Goal: Communication & Community: Answer question/provide support

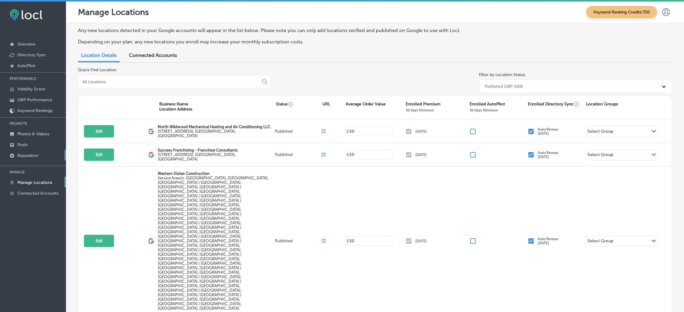
click at [37, 153] on p "Reputation" at bounding box center [27, 155] width 21 height 5
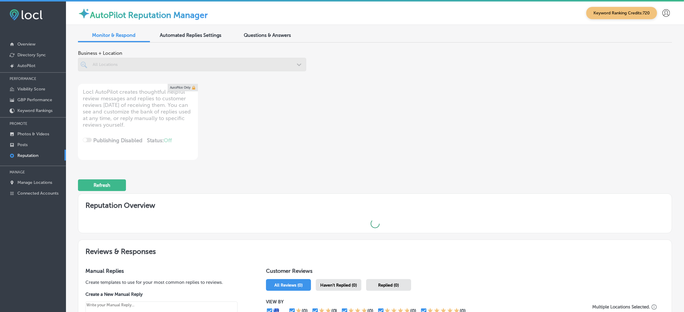
click at [136, 63] on div at bounding box center [192, 64] width 228 height 13
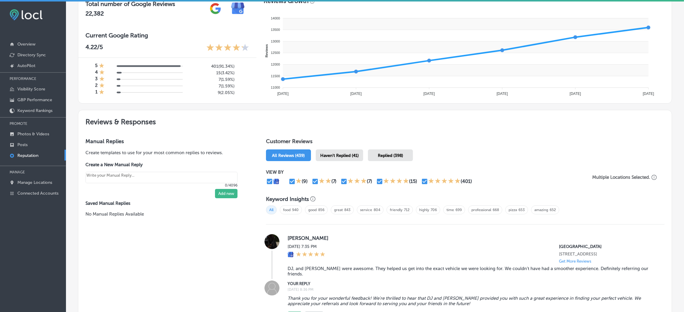
click at [334, 155] on span "Haven't Replied (41)" at bounding box center [339, 155] width 38 height 5
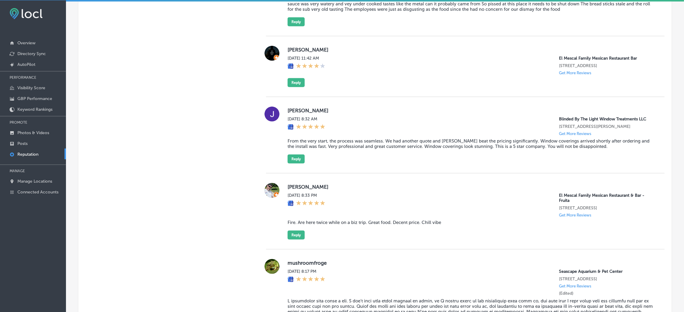
scroll to position [899, 0]
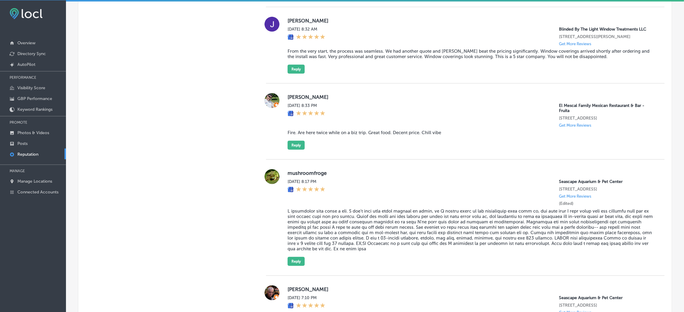
click at [338, 58] on blockquote "From the very start, the process was seamless. We had another quote and [PERSON…" at bounding box center [470, 54] width 367 height 11
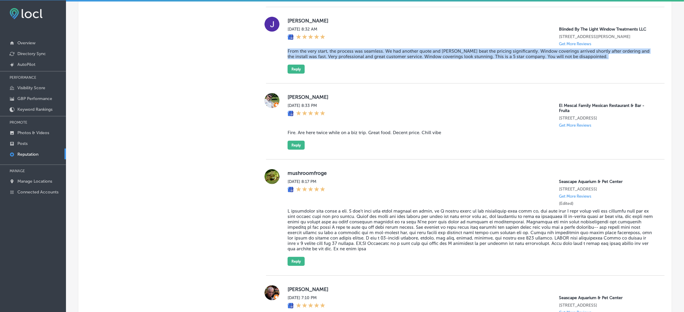
click at [338, 58] on blockquote "From the very start, the process was seamless. We had another quote and [PERSON…" at bounding box center [470, 54] width 367 height 11
copy blockquote "From the very start, the process was seamless. We had another quote and [PERSON…"
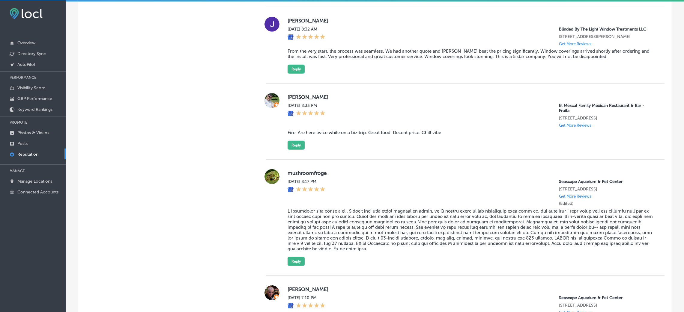
click at [309, 74] on div "[PERSON_NAME][DATE] 8:32 AM Blinded By The Light Window Treatments LLC [STREET_…" at bounding box center [470, 45] width 367 height 57
click at [294, 73] on button "Reply" at bounding box center [295, 69] width 17 height 9
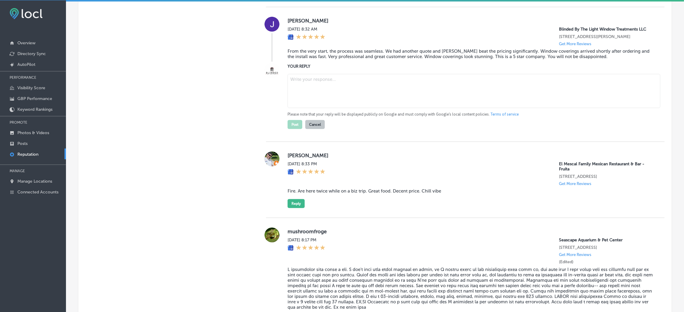
type textarea "x"
click at [349, 87] on textarea at bounding box center [473, 91] width 373 height 34
click at [356, 79] on div "Please note that your reply will be displayed publicly on Google and must compl…" at bounding box center [470, 101] width 367 height 58
click at [354, 86] on textarea at bounding box center [473, 91] width 373 height 34
paste textarea "Thank you for the wonderful review! We’re thrilled to hear that the process was…"
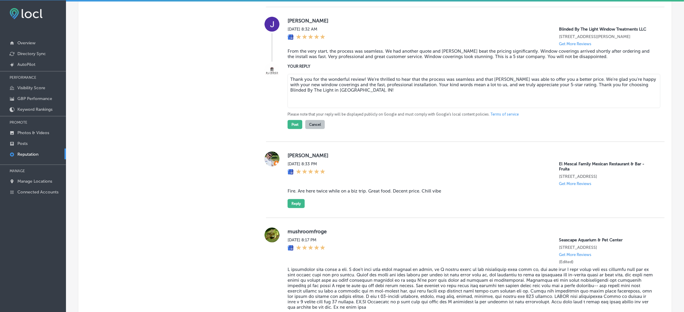
click at [364, 86] on textarea "Thank you for the wonderful review! We’re thrilled to hear that the process was…" at bounding box center [473, 91] width 373 height 34
type textarea "Thank you for the wonderful review, [PERSON_NAME]! We’re thrilled to hear that …"
click at [289, 129] on button "Post" at bounding box center [294, 124] width 15 height 9
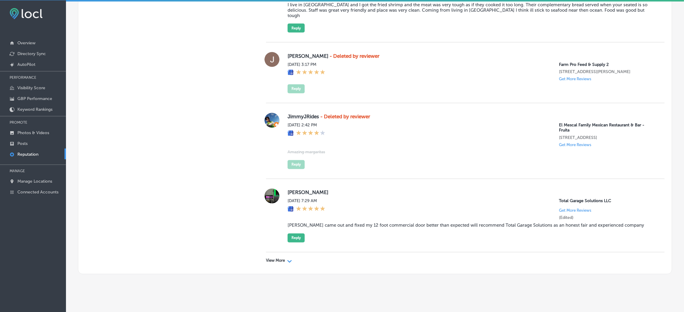
scroll to position [1667, 0]
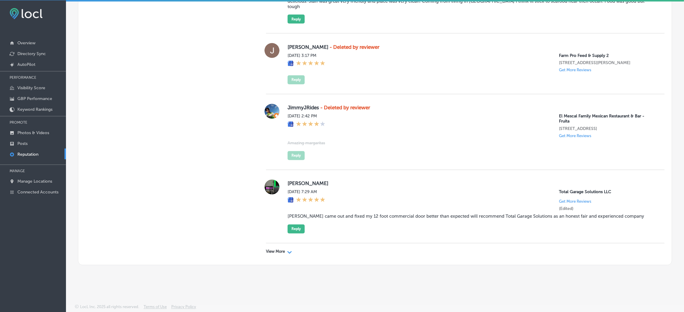
click at [266, 208] on p "View More" at bounding box center [275, 252] width 19 height 5
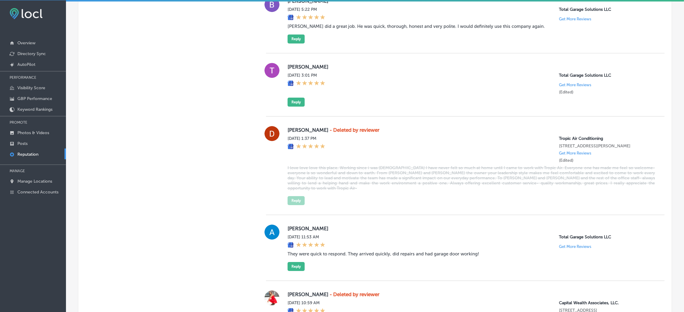
scroll to position [3059, 0]
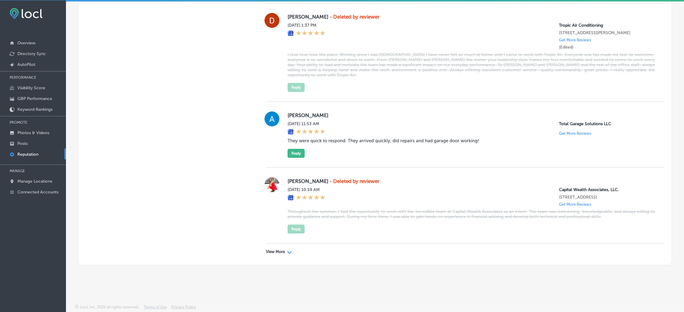
click at [290, 208] on div "Path Created with Sketch." at bounding box center [289, 252] width 5 height 5
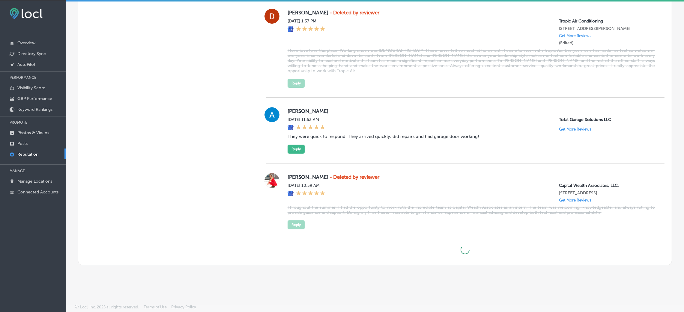
type textarea "x"
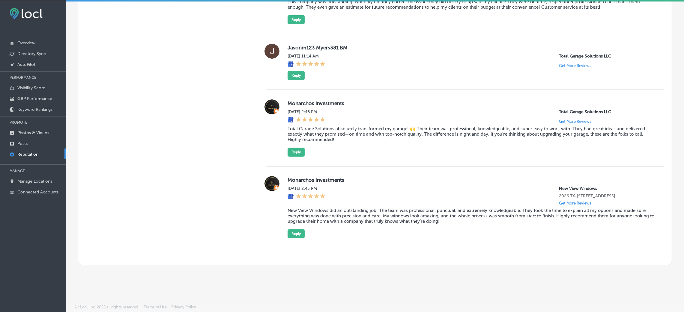
scroll to position [3342, 0]
